Goal: Transaction & Acquisition: Book appointment/travel/reservation

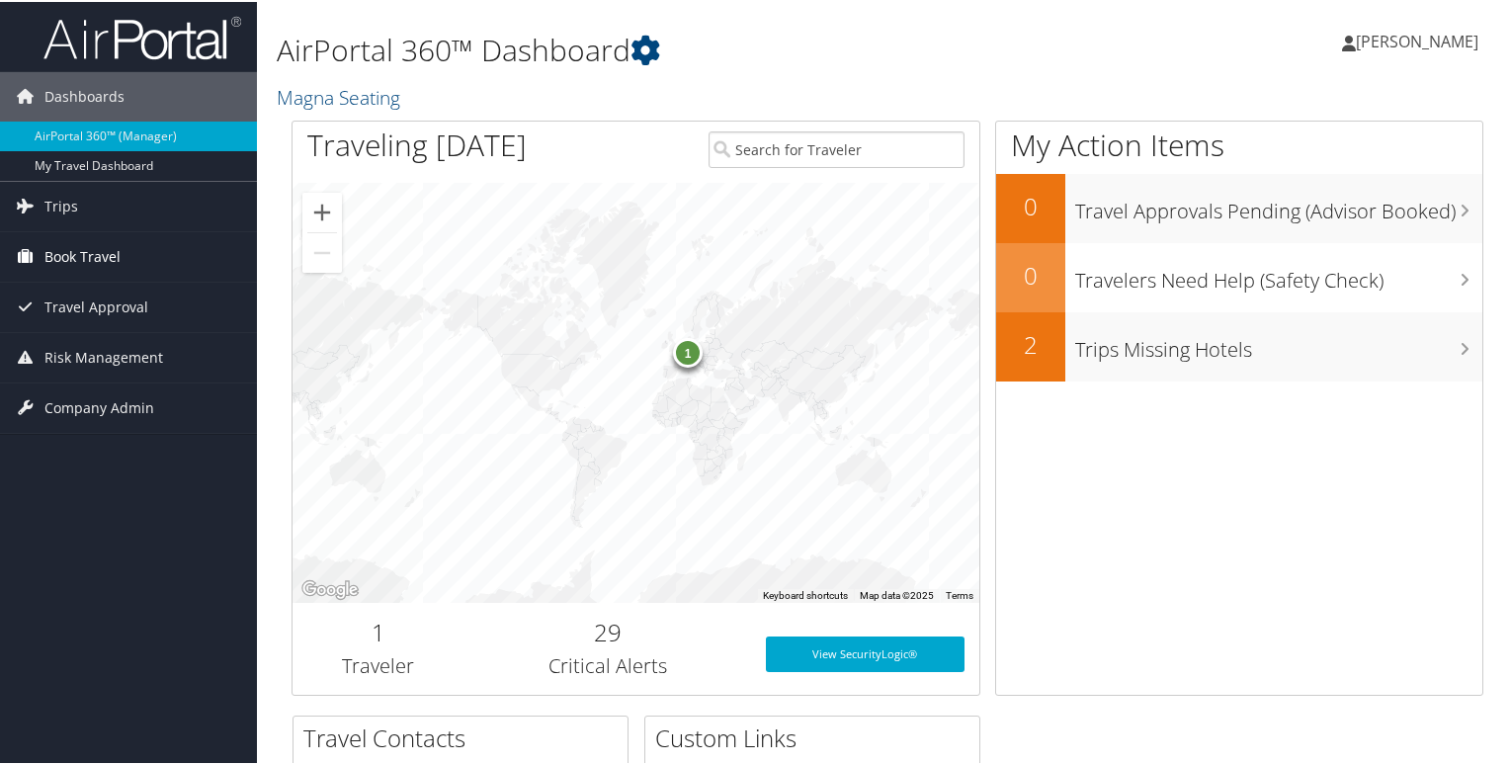
click at [66, 250] on span "Book Travel" at bounding box center [82, 254] width 76 height 49
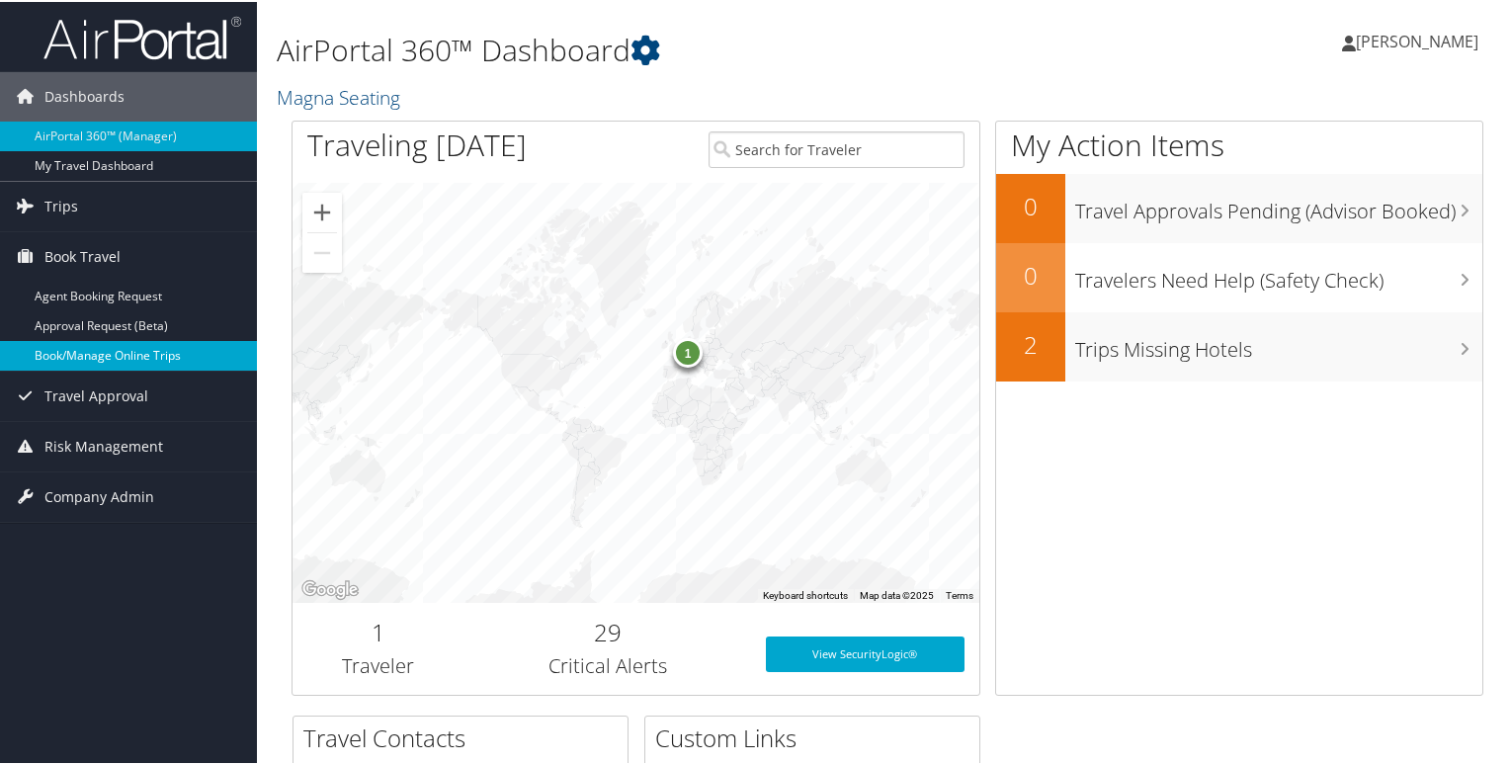
click at [92, 343] on link "Book/Manage Online Trips" at bounding box center [128, 354] width 257 height 30
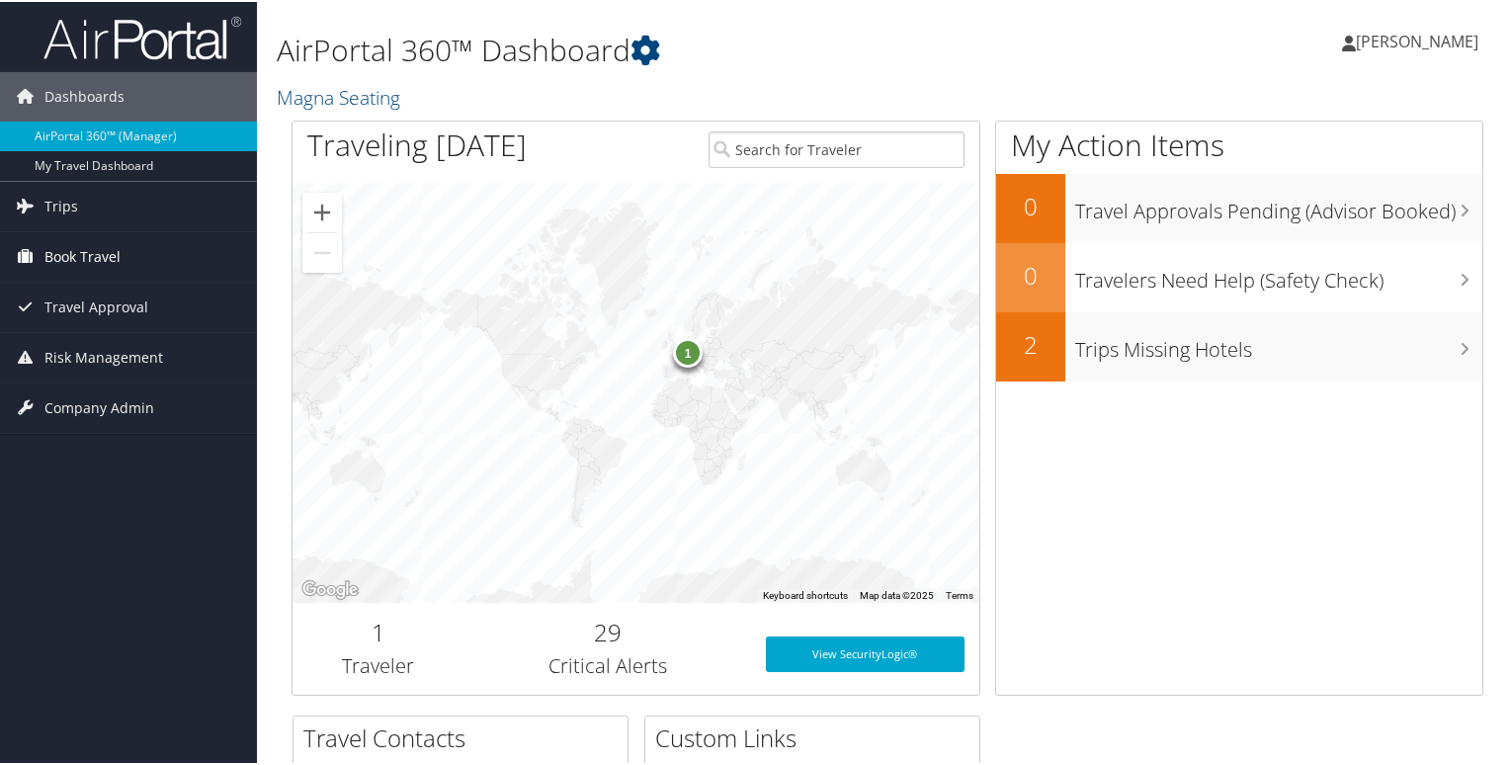
click at [79, 242] on span "Book Travel" at bounding box center [82, 254] width 76 height 49
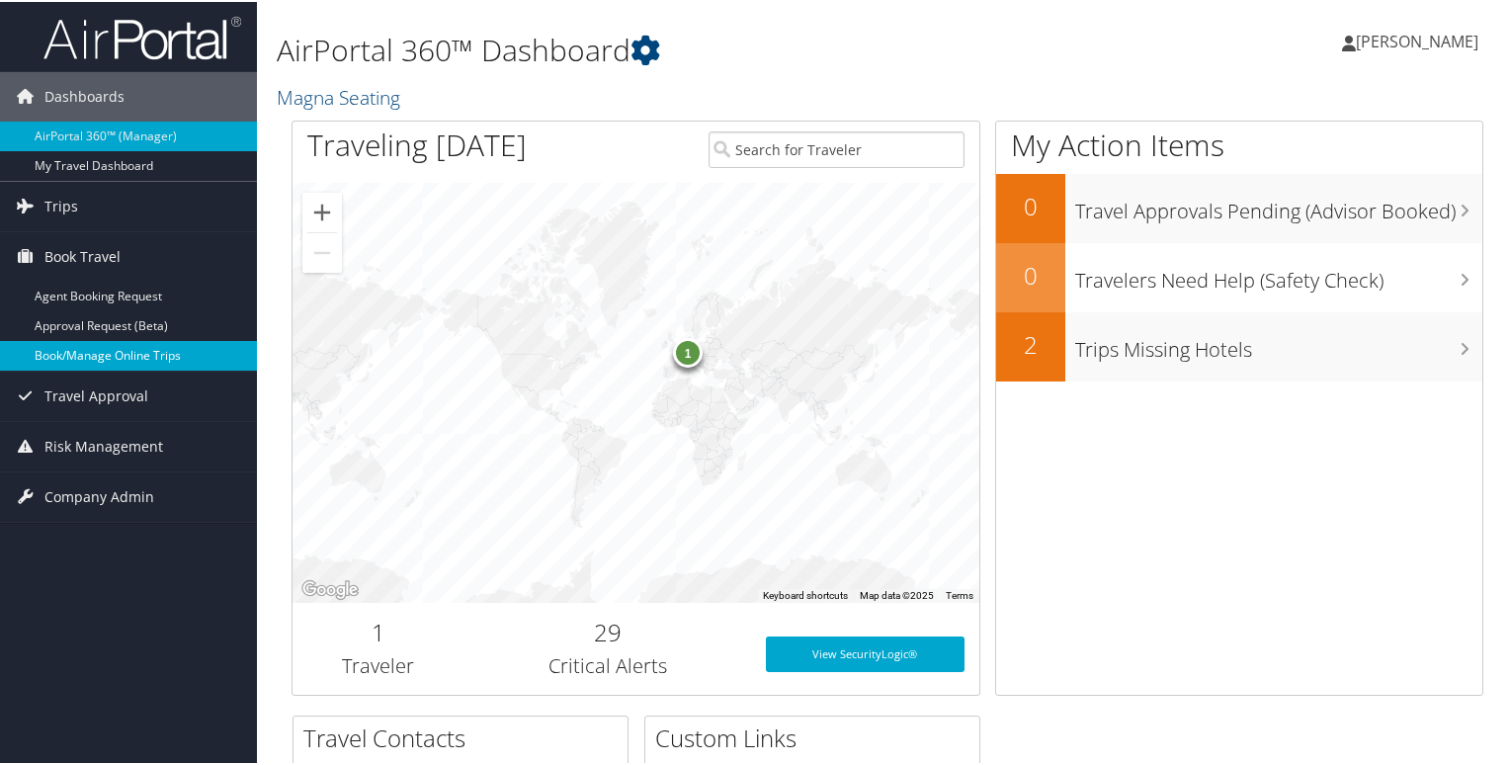
click at [89, 346] on link "Book/Manage Online Trips" at bounding box center [128, 354] width 257 height 30
click at [1389, 45] on span "[PERSON_NAME]" at bounding box center [1417, 40] width 123 height 22
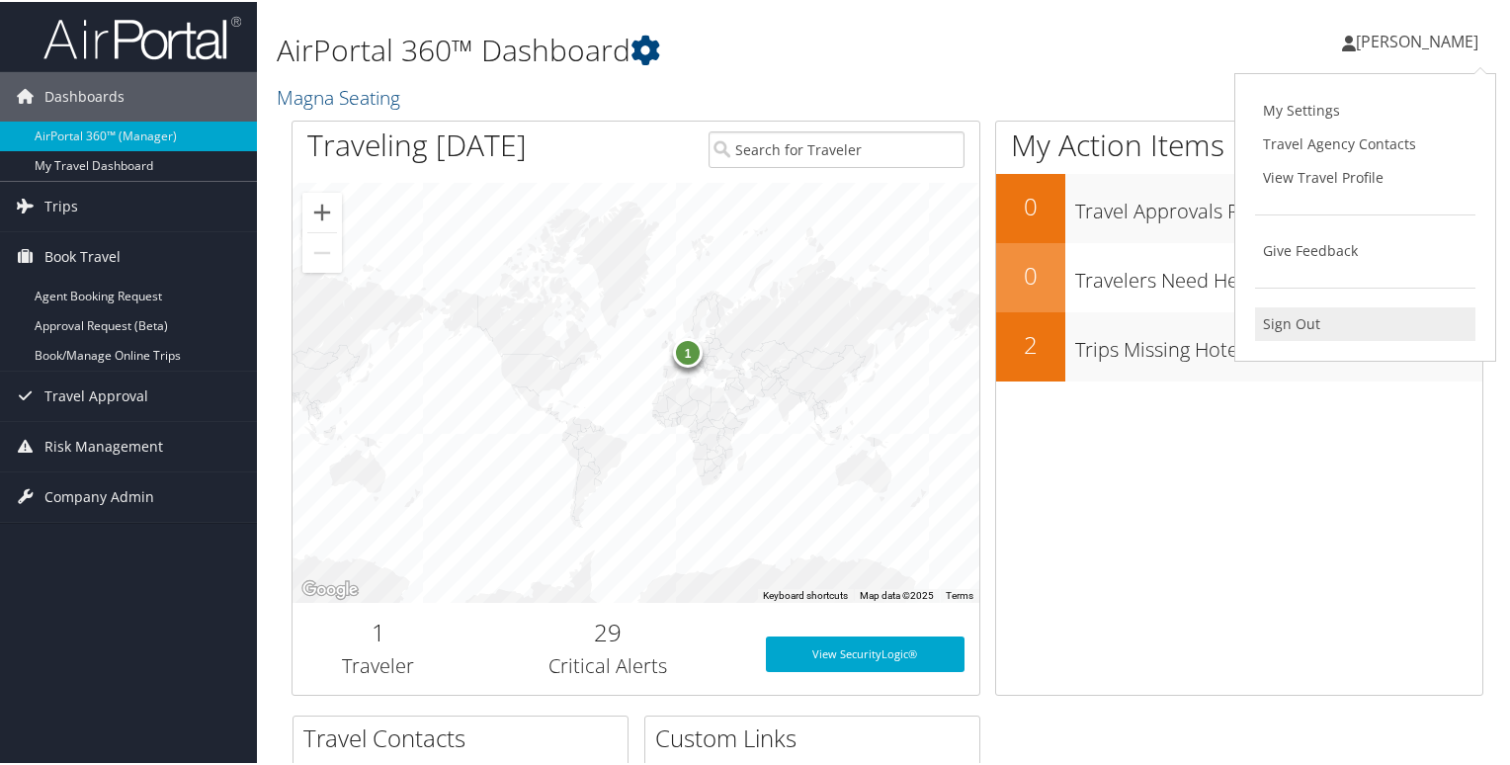
click at [1298, 331] on link "Sign Out" at bounding box center [1365, 322] width 220 height 34
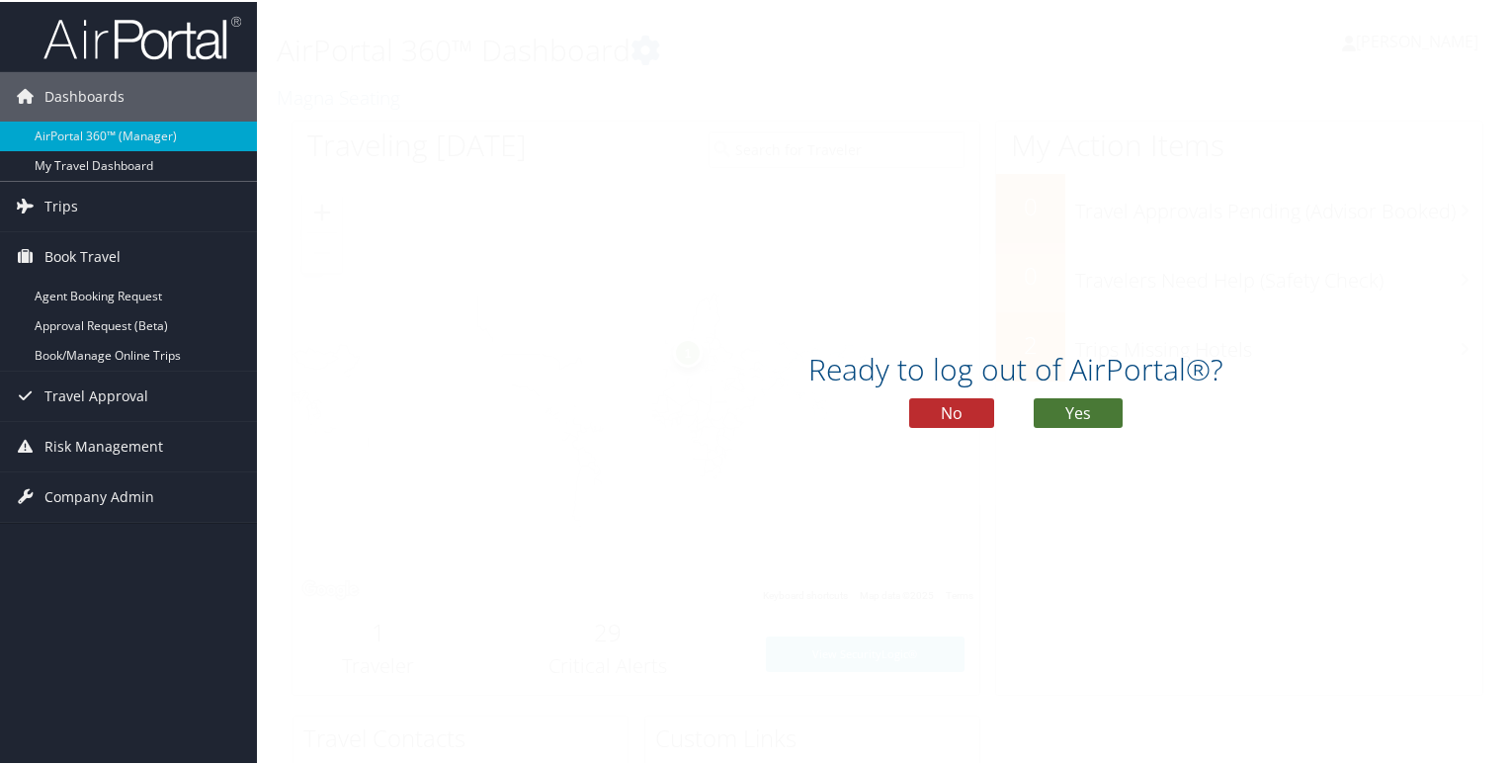
click at [1095, 413] on button "Yes" at bounding box center [1078, 411] width 89 height 30
